Goal: Obtain resource: Download file/media

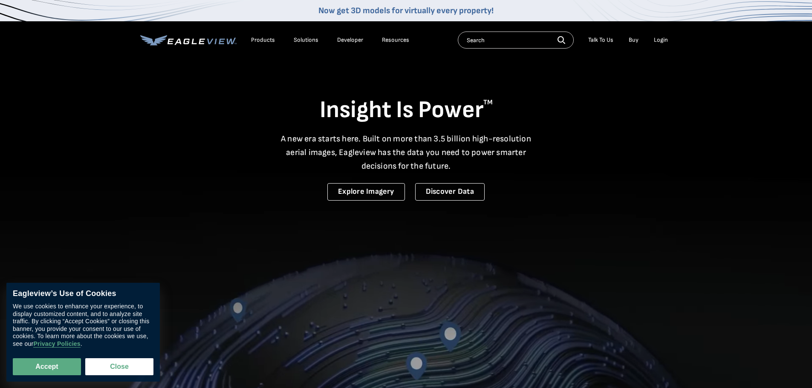
click at [476, 43] on input "text" at bounding box center [516, 40] width 116 height 17
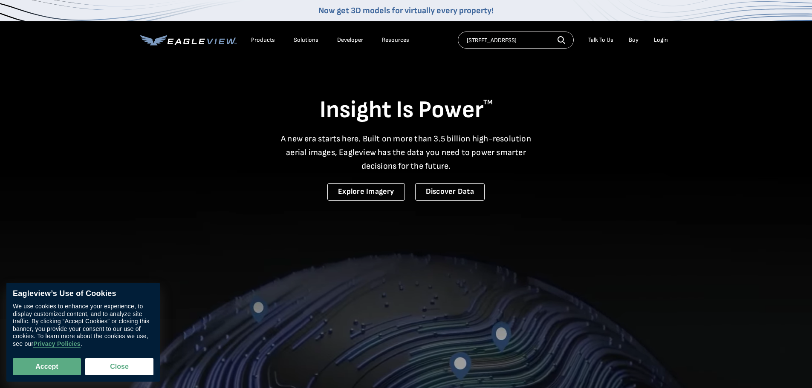
type input "1140 W Lakeview Dr"
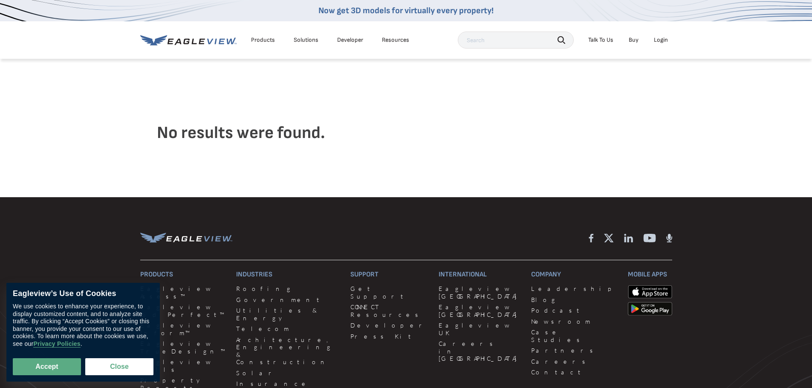
click at [262, 40] on div "Products" at bounding box center [263, 40] width 24 height 8
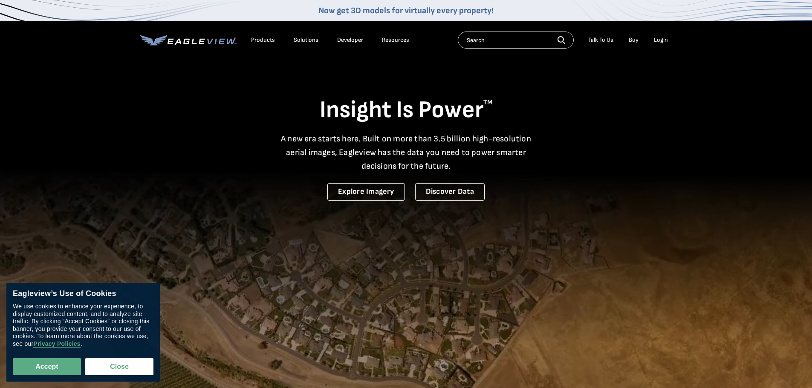
click at [388, 40] on div "Resources" at bounding box center [395, 40] width 27 height 8
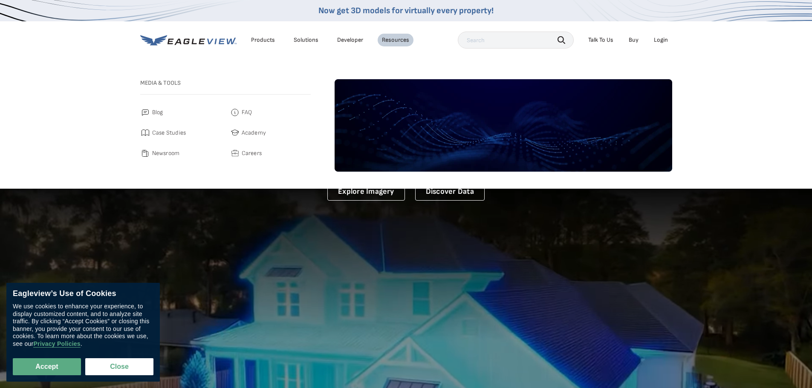
click at [260, 46] on li "Products" at bounding box center [263, 40] width 32 height 13
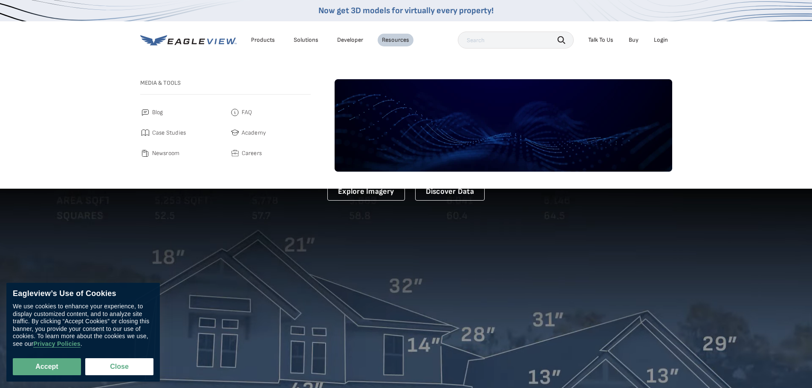
click at [262, 43] on div "Products" at bounding box center [263, 40] width 24 height 8
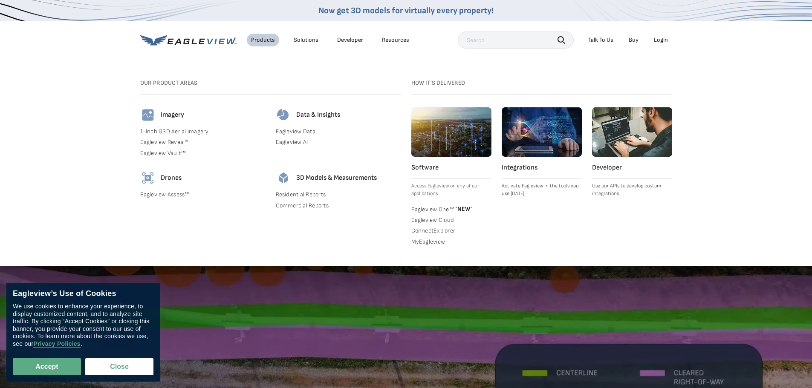
click at [193, 131] on link "1-Inch GSD Aerial Imagery" at bounding box center [202, 132] width 125 height 8
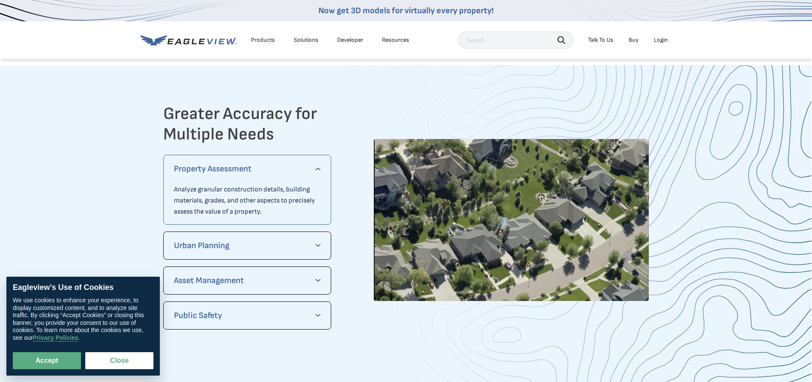
scroll to position [1705, 0]
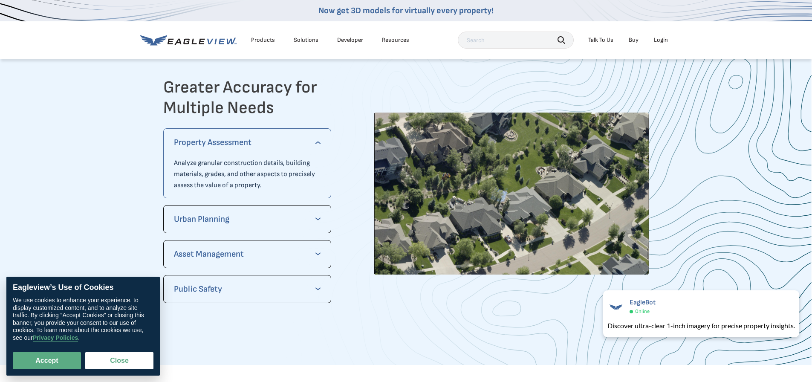
click at [273, 157] on div "Property Assessment Analyze granular construction details, building materials, …" at bounding box center [247, 163] width 147 height 55
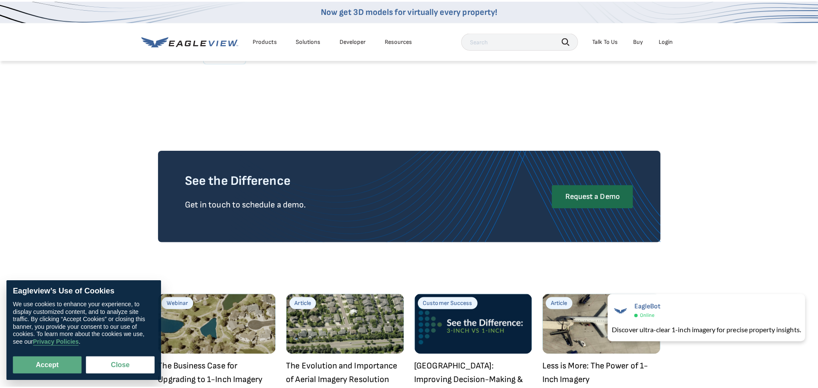
scroll to position [2245, 0]
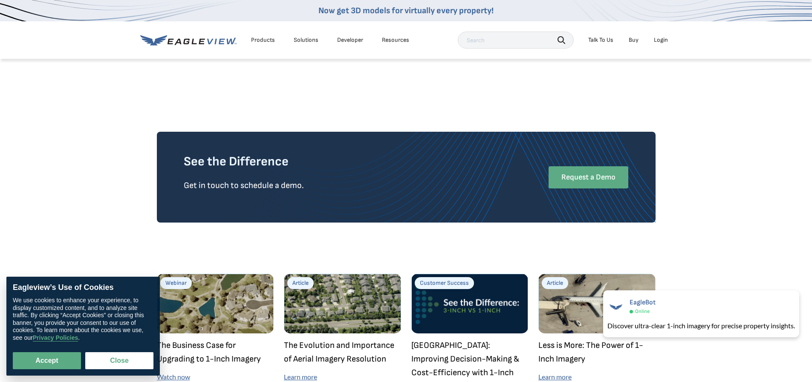
click at [592, 172] on link "Request a Demo" at bounding box center [588, 177] width 80 height 22
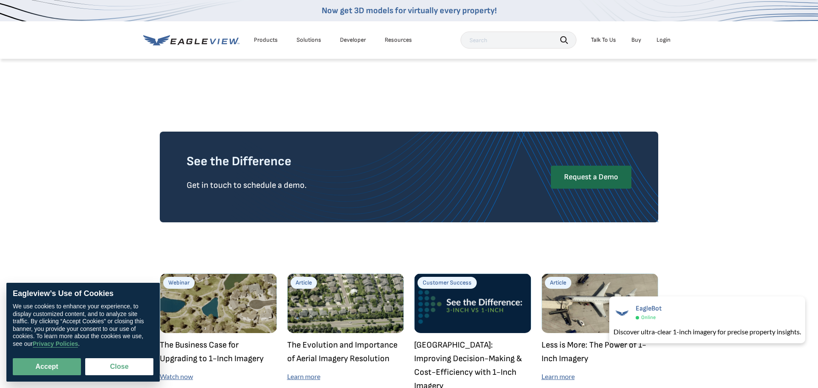
click at [272, 42] on div "Products" at bounding box center [266, 40] width 24 height 8
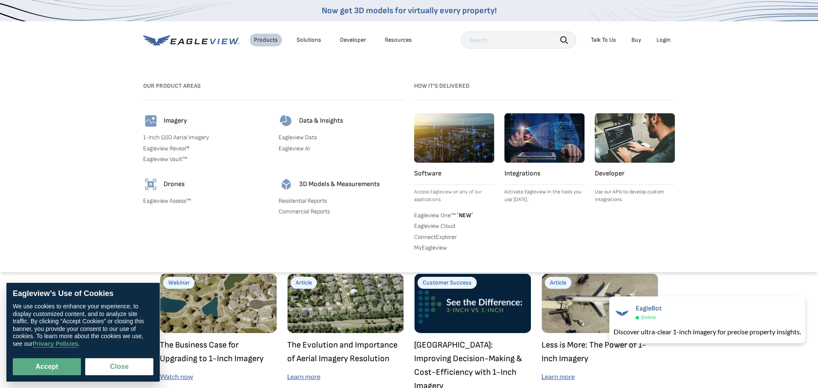
click at [317, 201] on link "Residential Reports" at bounding box center [341, 201] width 125 height 8
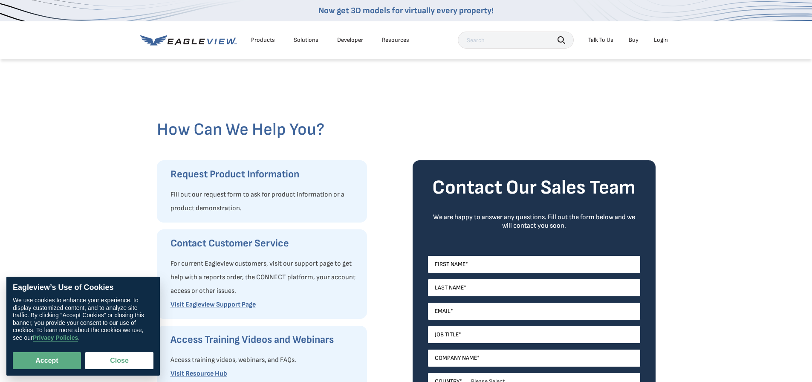
scroll to position [57, 0]
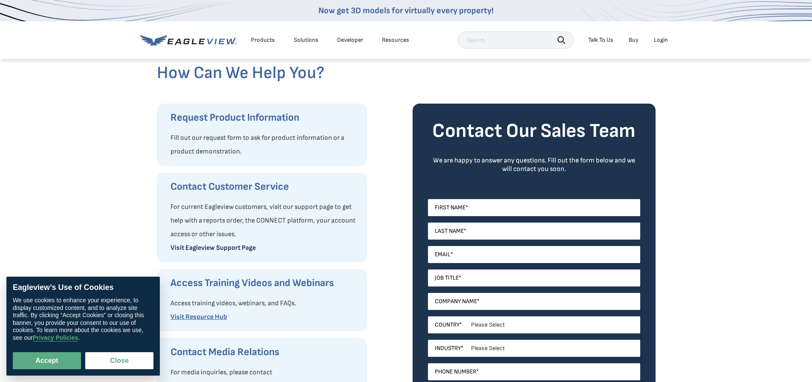
click at [218, 246] on link "Visit Eagleview Support Page" at bounding box center [212, 248] width 85 height 8
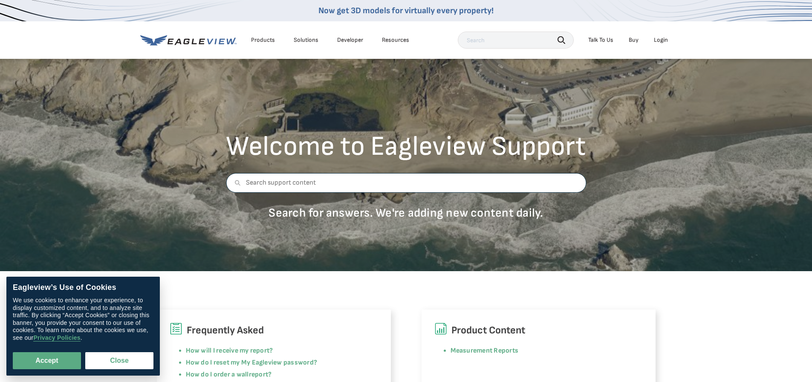
click at [329, 180] on input "text" at bounding box center [406, 183] width 360 height 20
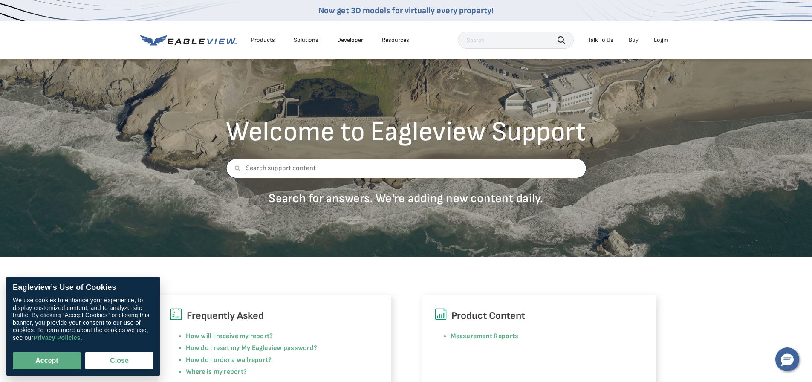
scroll to position [29, 0]
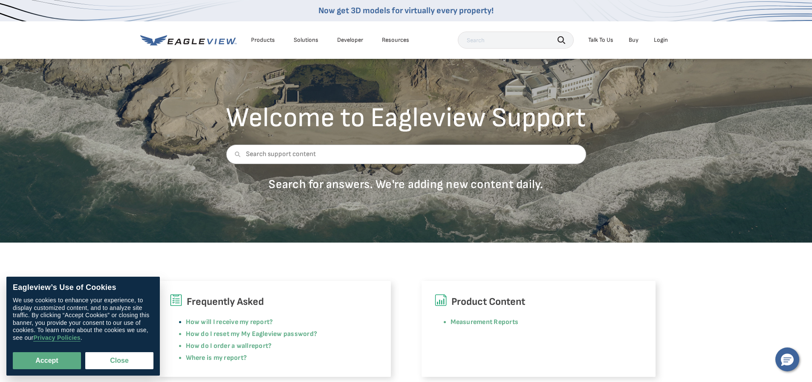
click at [240, 328] on li "How will I receive my report?" at bounding box center [282, 322] width 192 height 12
click at [245, 325] on link "How will I receive my report?" at bounding box center [229, 322] width 87 height 8
click at [482, 322] on link "Measurement Reports" at bounding box center [484, 322] width 68 height 8
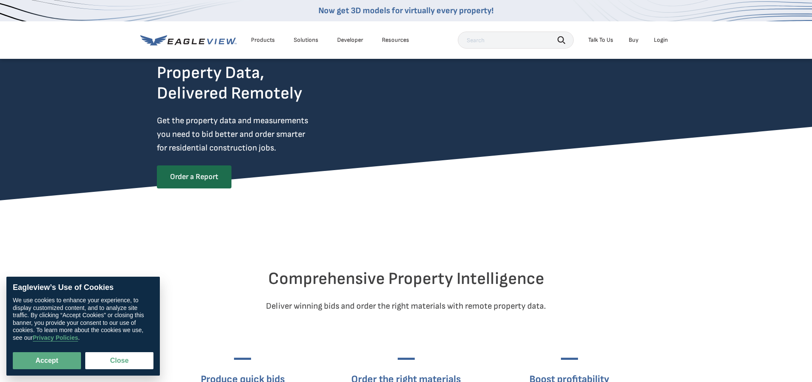
scroll to position [57, 0]
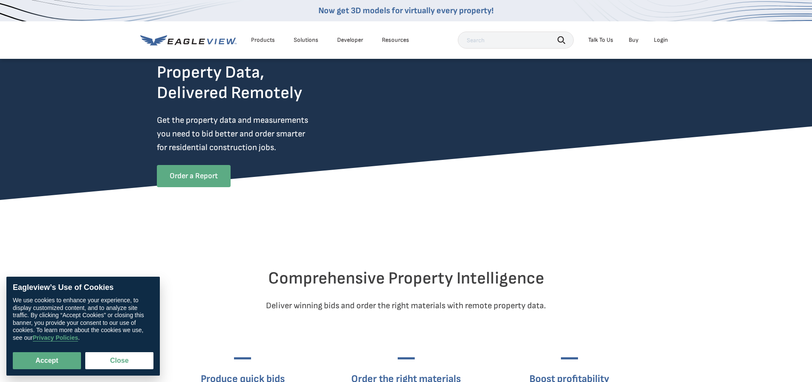
click at [212, 184] on link "Order a Report" at bounding box center [194, 176] width 74 height 22
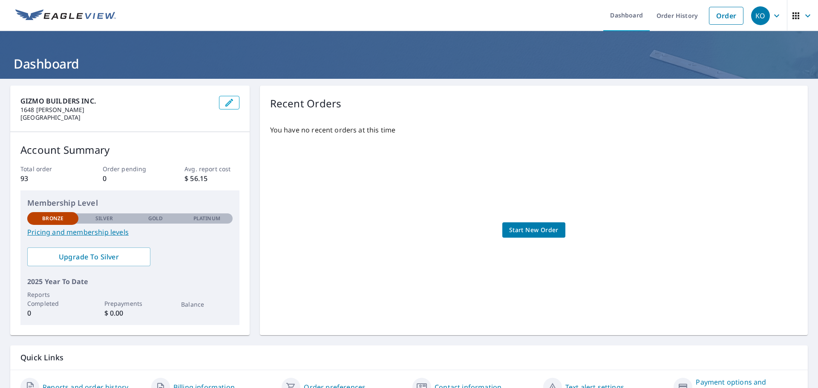
click at [772, 13] on icon "button" at bounding box center [777, 16] width 10 height 10
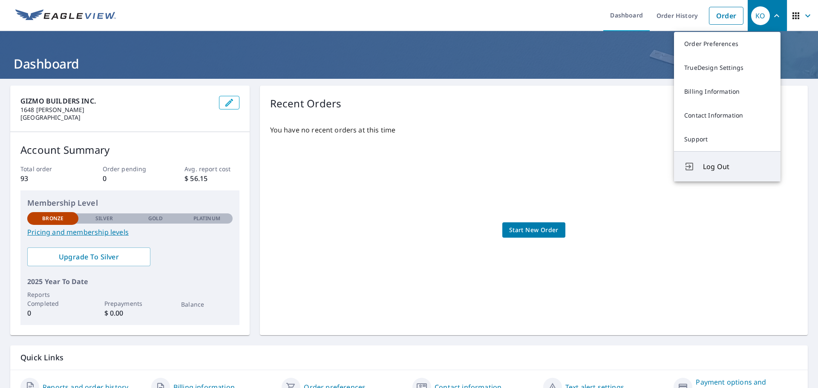
click at [716, 168] on span "Log Out" at bounding box center [736, 167] width 67 height 10
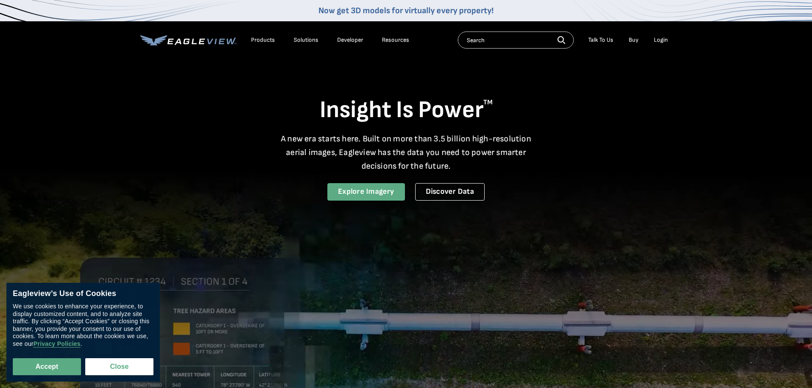
click at [362, 193] on link "Explore Imagery" at bounding box center [366, 191] width 78 height 17
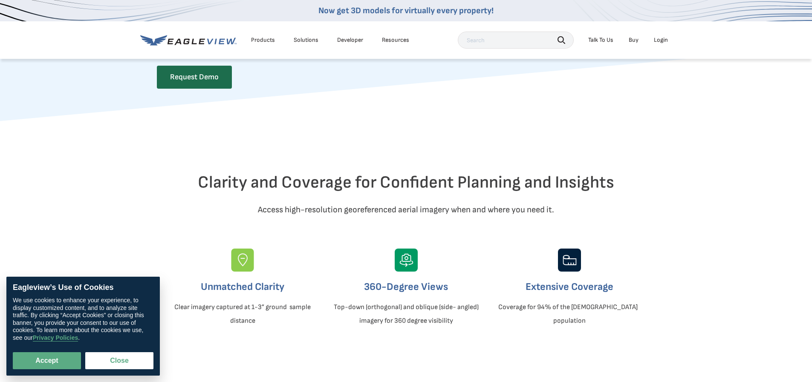
scroll to position [142, 0]
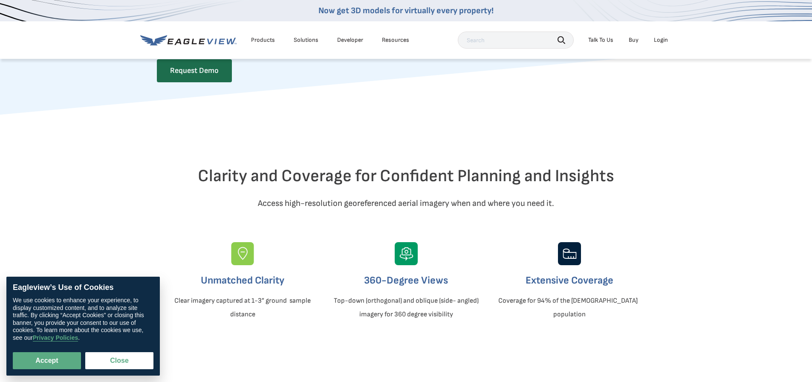
click at [411, 265] on img at bounding box center [406, 253] width 23 height 23
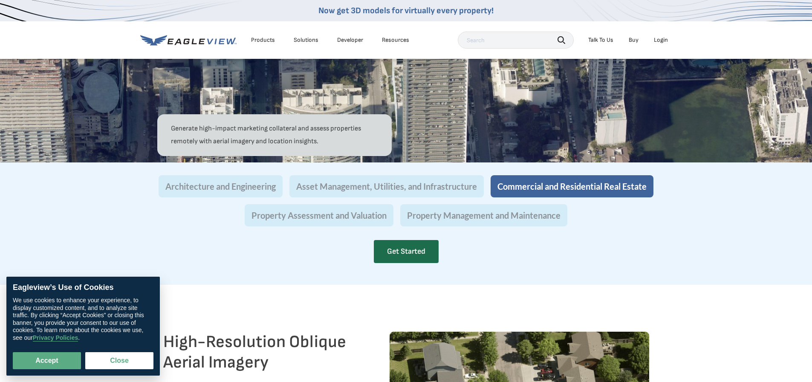
scroll to position [796, 0]
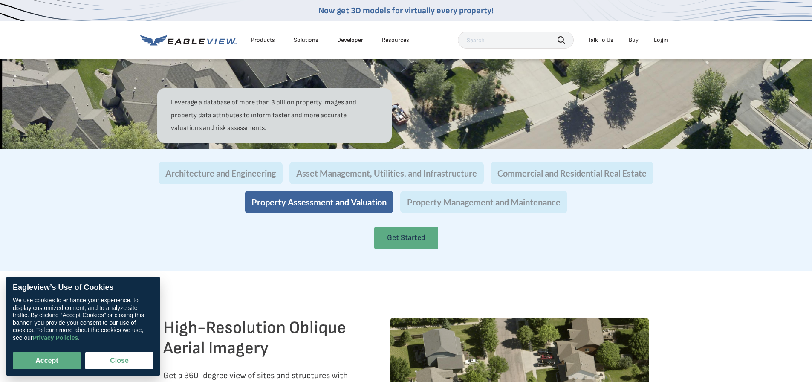
click at [394, 249] on link "Get Started" at bounding box center [406, 238] width 64 height 22
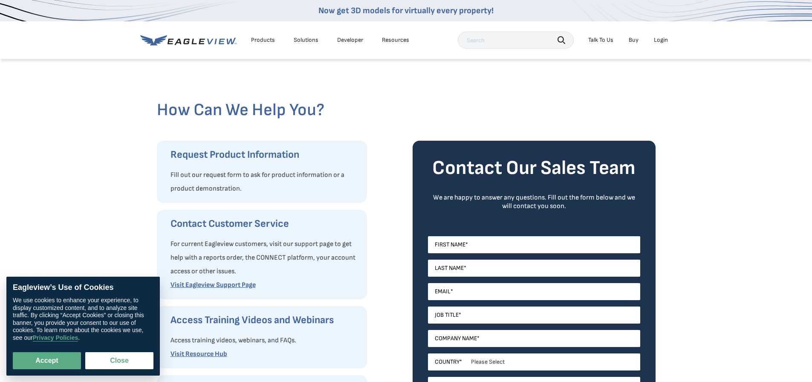
scroll to position [29, 0]
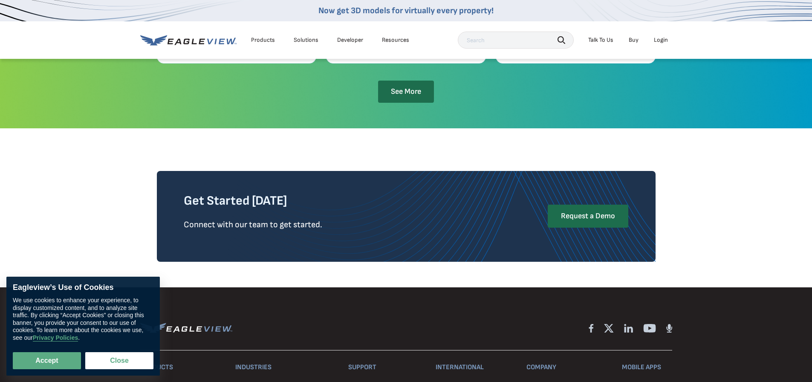
scroll to position [2004, 0]
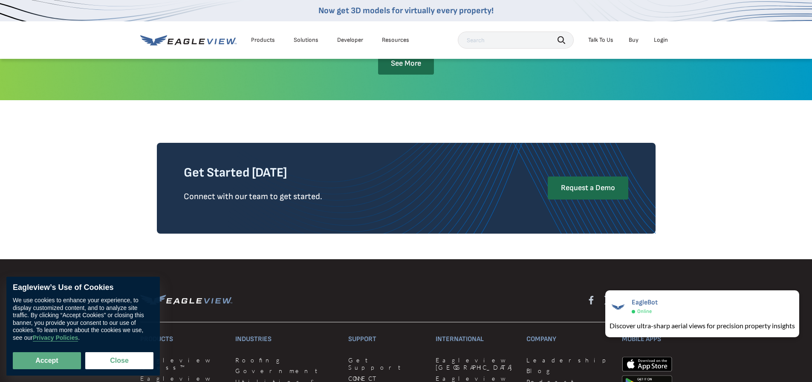
click at [512, 42] on input "text" at bounding box center [516, 40] width 116 height 17
click at [564, 42] on div "1140 w lakeview dr Search" at bounding box center [516, 40] width 116 height 17
type input "1140 w lakeview dr"
click at [564, 42] on icon "button" at bounding box center [564, 42] width 2 height 2
click at [559, 40] on icon "button" at bounding box center [561, 40] width 8 height 8
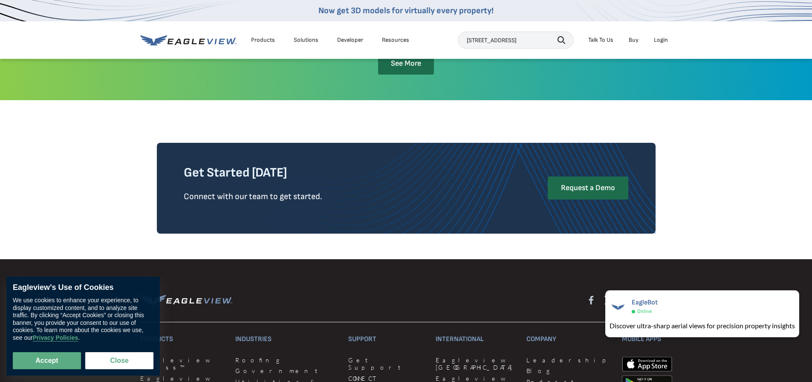
click at [559, 40] on icon "button" at bounding box center [561, 40] width 8 height 8
click at [557, 33] on button "Search" at bounding box center [561, 39] width 8 height 13
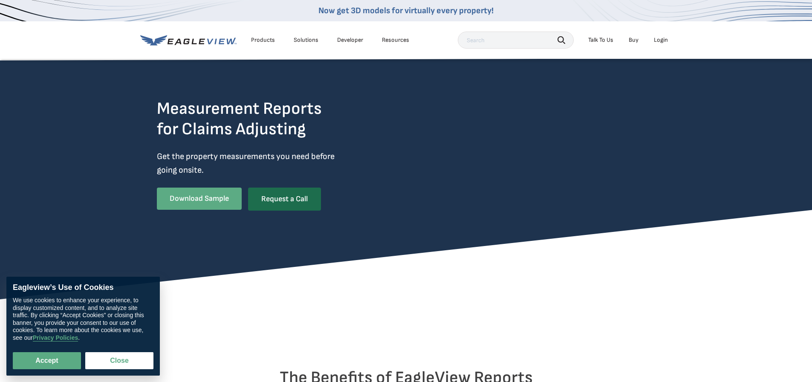
click at [210, 202] on link "Download Sample" at bounding box center [199, 199] width 85 height 22
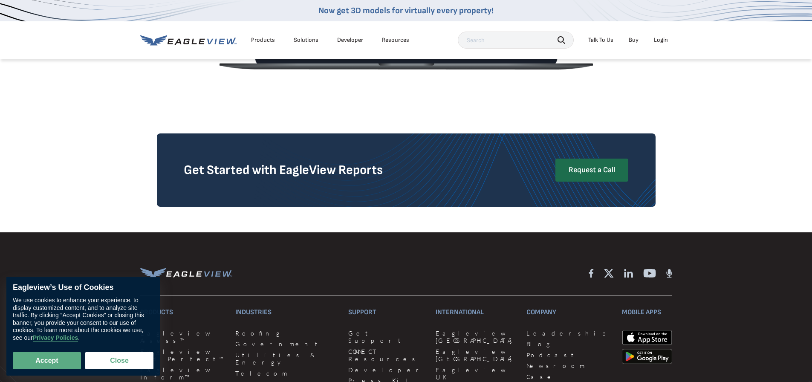
scroll to position [1676, 0]
